Goal: Complete application form

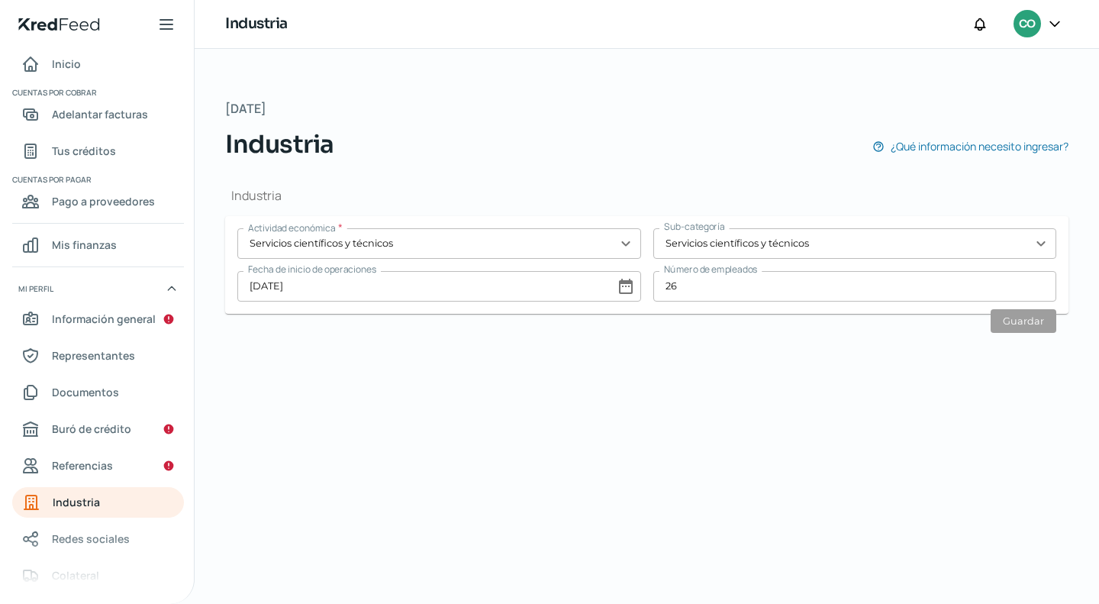
click at [1063, 23] on div at bounding box center [1054, 24] width 27 height 29
click at [1054, 23] on icon at bounding box center [1054, 23] width 15 height 15
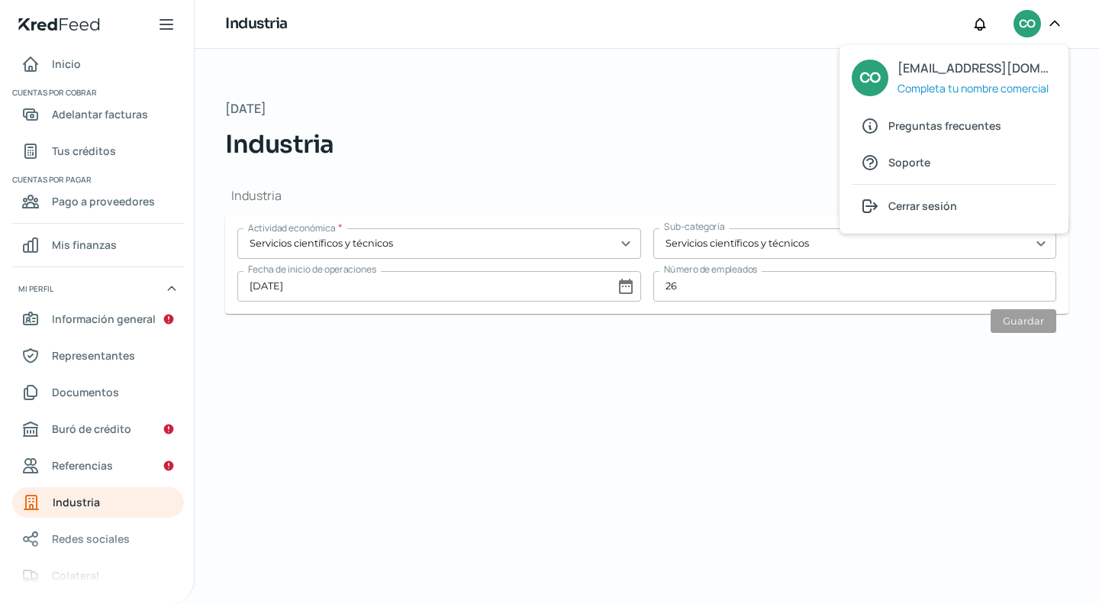
click at [685, 182] on div "Industria Actividad económica * Servicios científicos y técnicos expand_more Su…" at bounding box center [647, 257] width 844 height 188
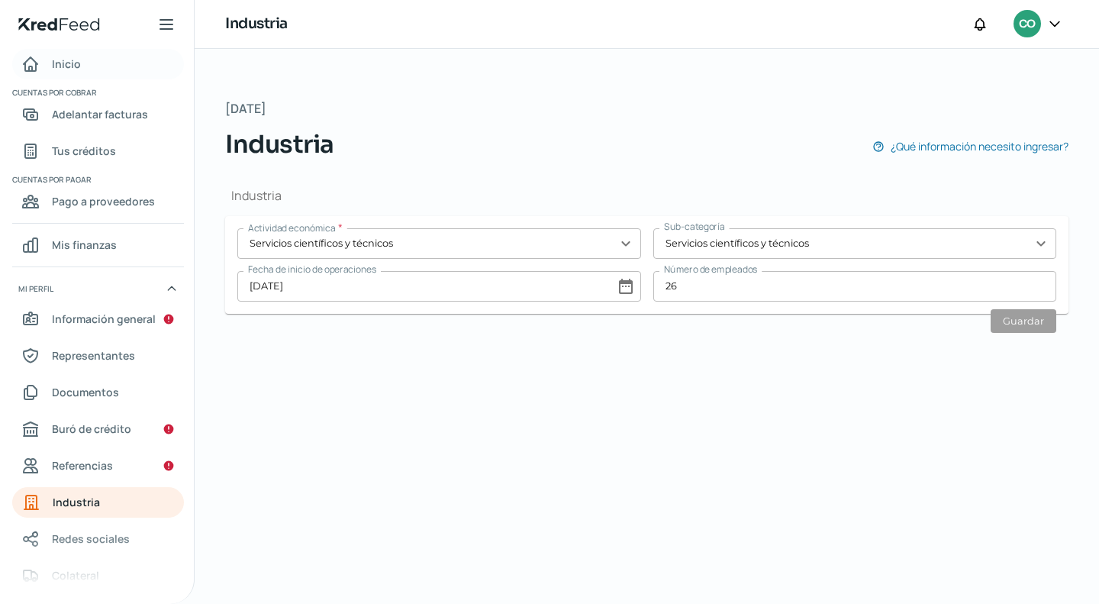
click at [66, 65] on span "Inicio" at bounding box center [66, 63] width 29 height 19
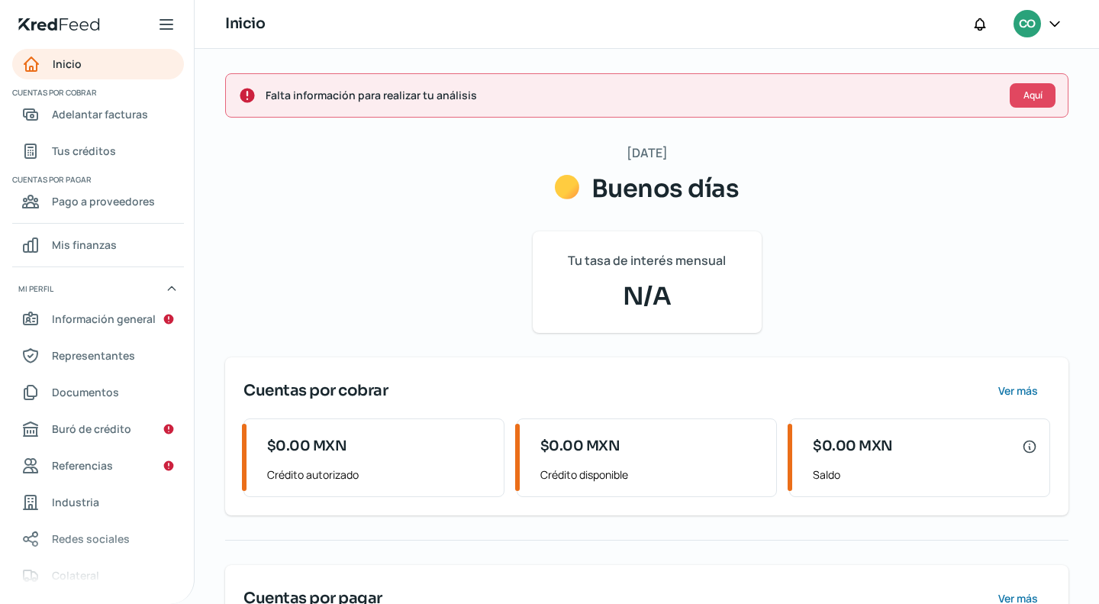
click at [1057, 24] on icon at bounding box center [1054, 23] width 15 height 15
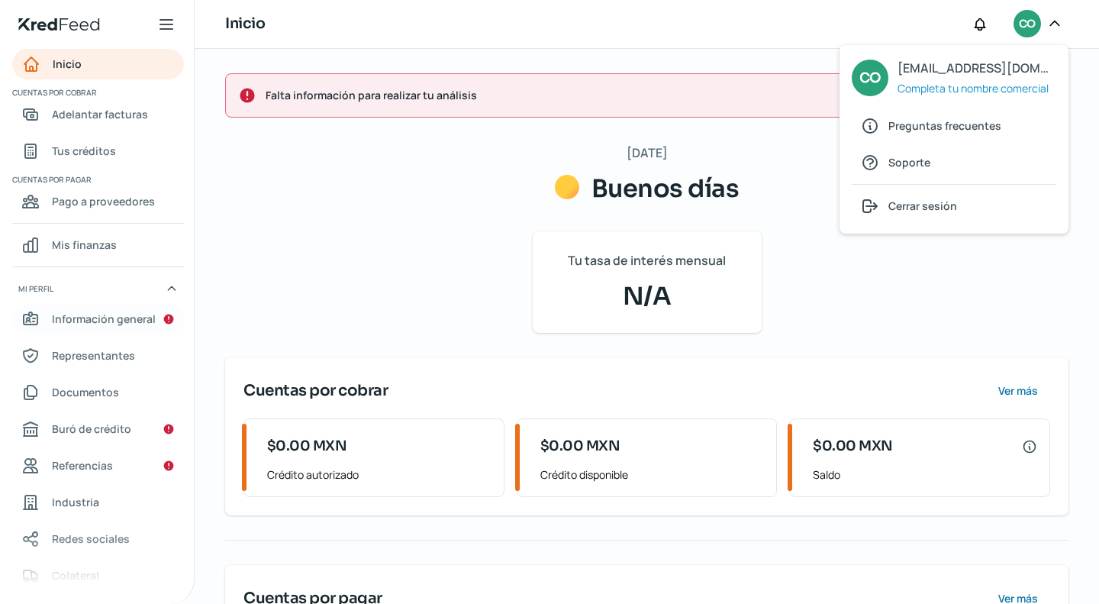
click at [133, 314] on span "Información general" at bounding box center [104, 318] width 104 height 19
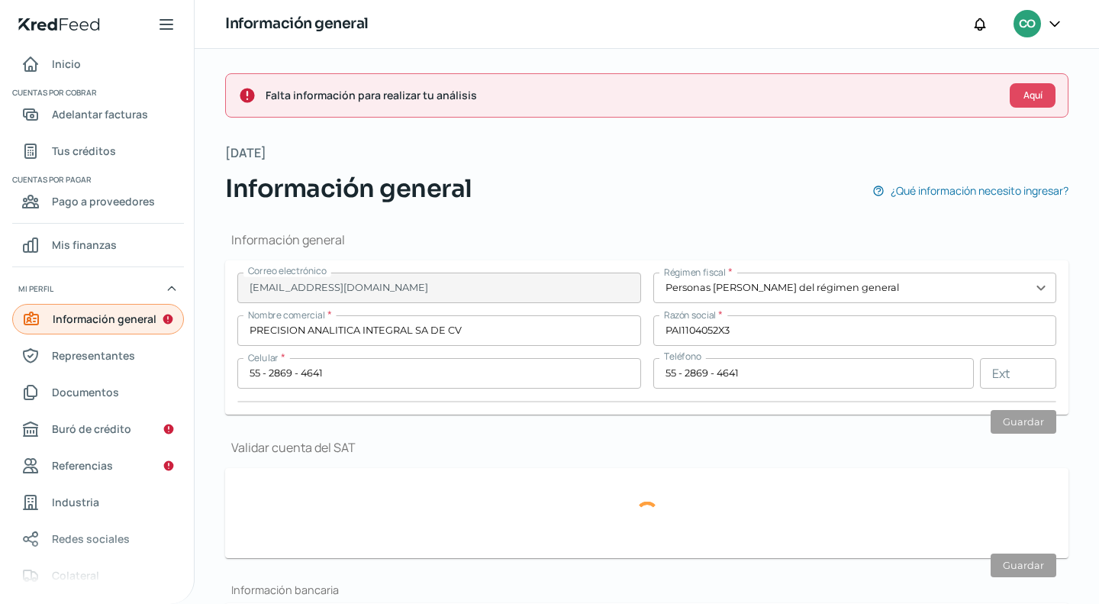
type input "MINAS"
type input "501"
type input "21-22"
type input "01279"
type input "[PERSON_NAME]"
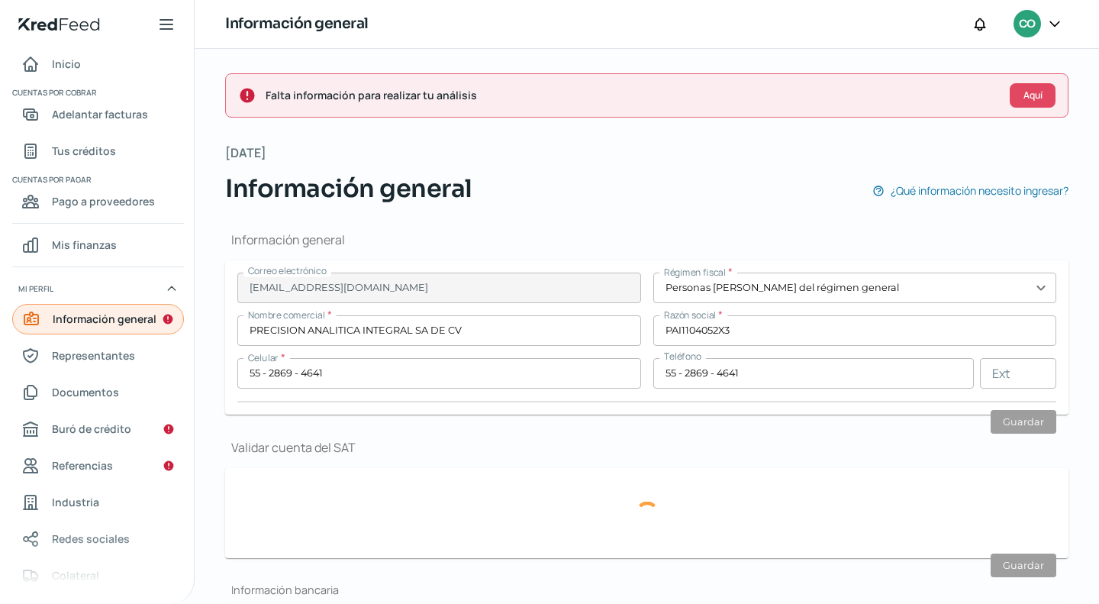
type input "[PERSON_NAME]"
type input "CDMX"
type input "[GEOGRAPHIC_DATA]"
type input "comprobante de domicilio julio.pdf"
type input "14"
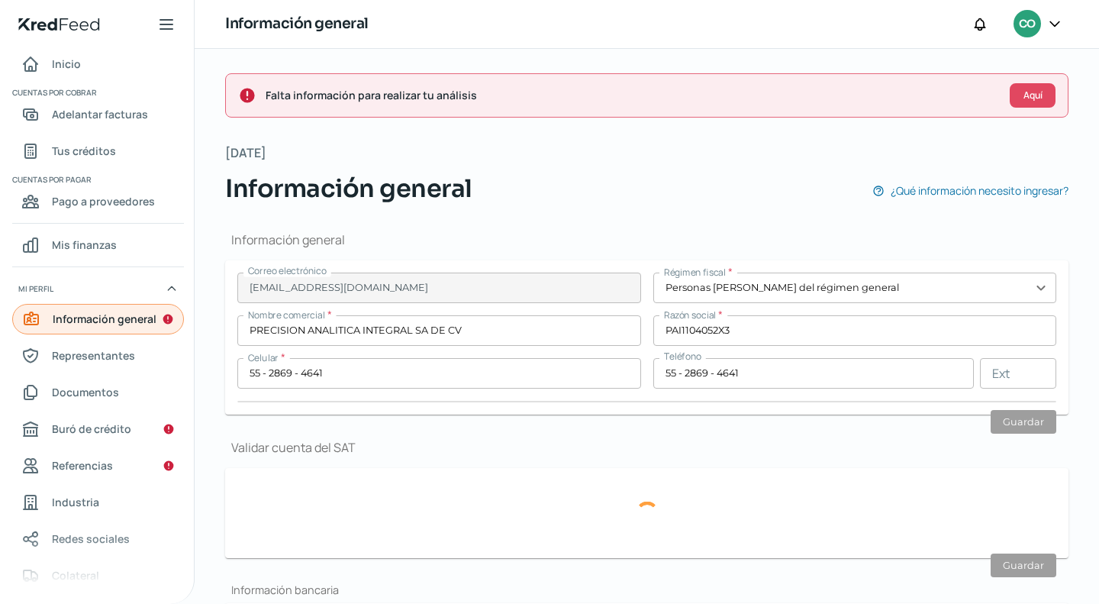
type input "4"
type input "Propia"
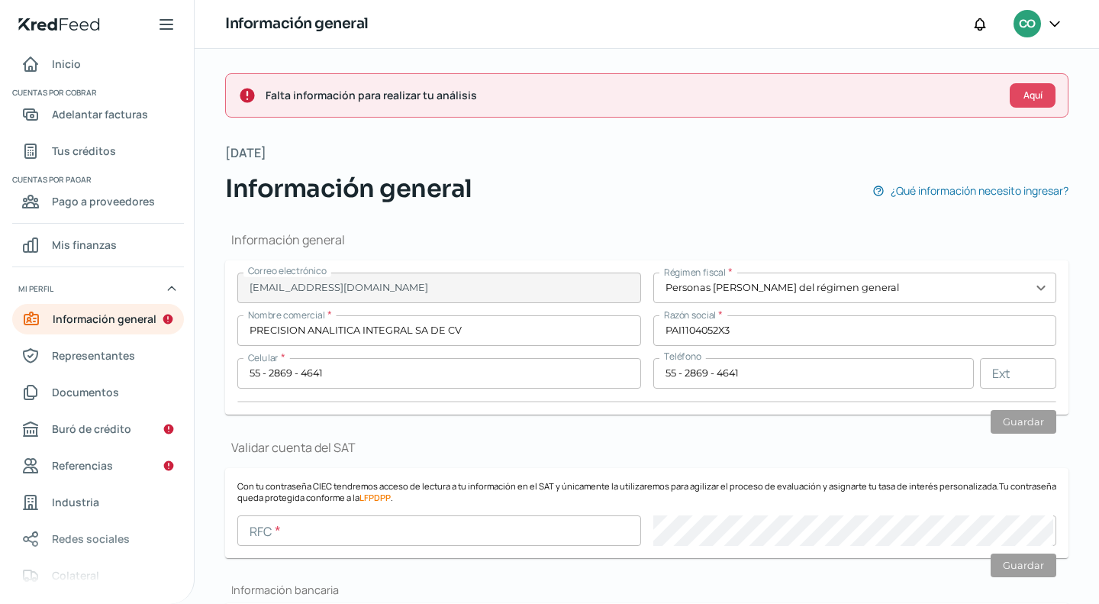
click at [1057, 24] on icon at bounding box center [1055, 23] width 9 height 5
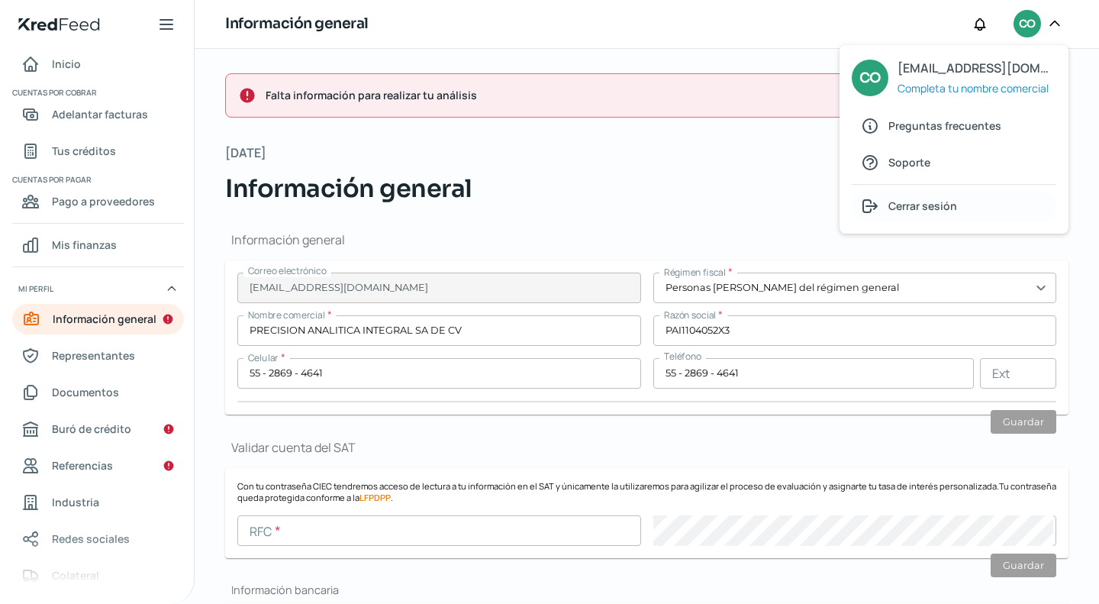
click at [933, 205] on span "Cerrar sesión" at bounding box center [923, 205] width 69 height 19
